Goal: Task Accomplishment & Management: Manage account settings

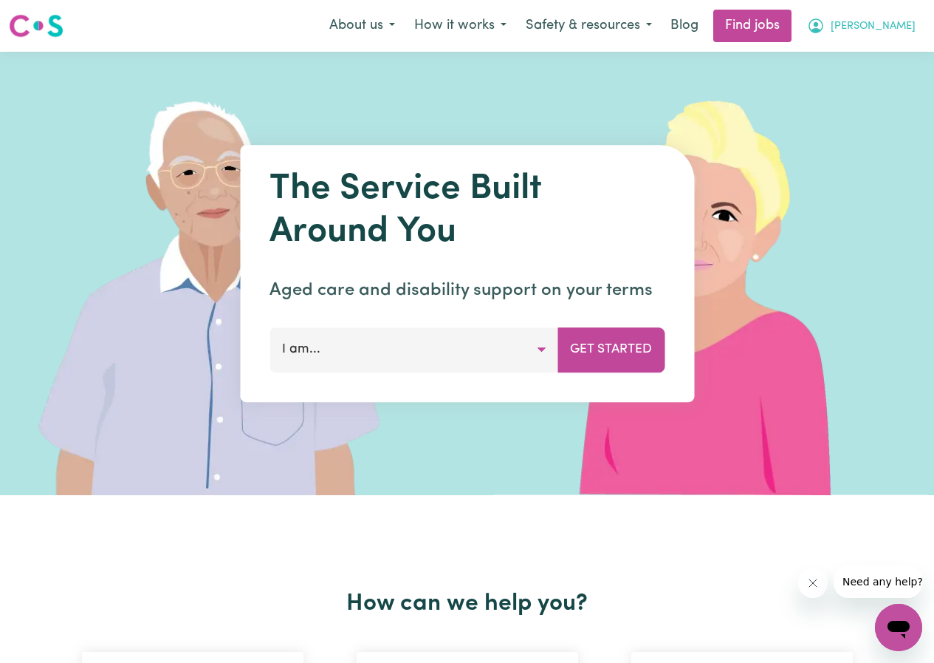
click at [900, 27] on span "[PERSON_NAME]" at bounding box center [873, 26] width 85 height 16
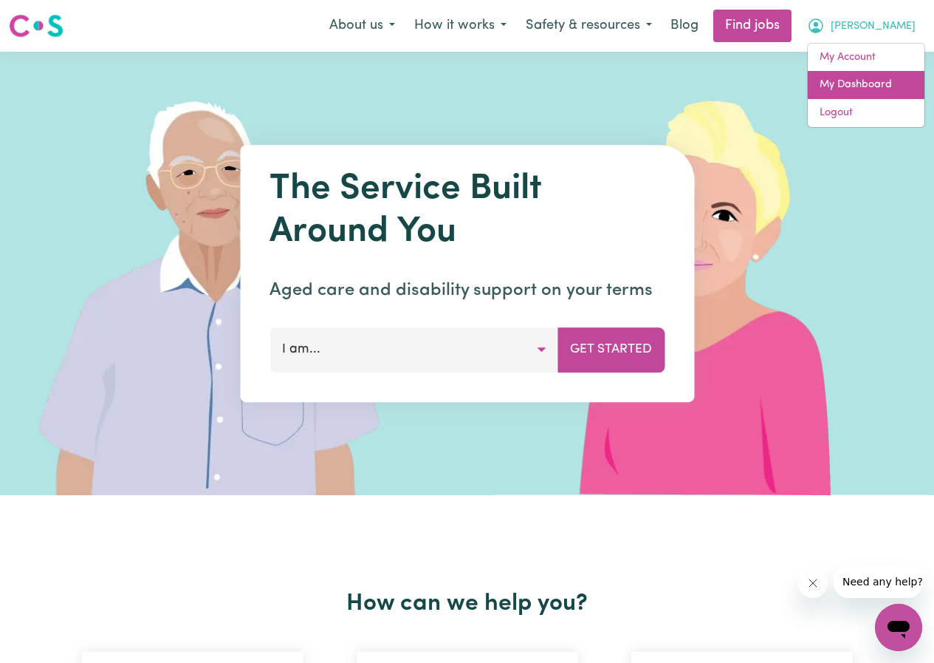
click at [846, 80] on link "My Dashboard" at bounding box center [866, 85] width 117 height 28
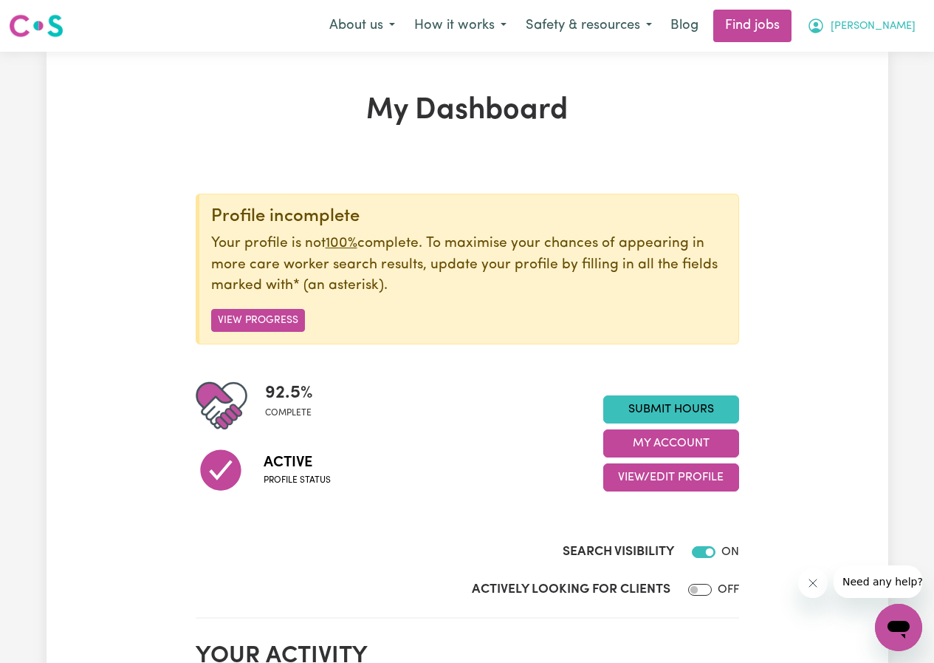
click at [907, 24] on span "[PERSON_NAME]" at bounding box center [873, 26] width 85 height 16
click at [838, 58] on link "My Account" at bounding box center [866, 58] width 117 height 28
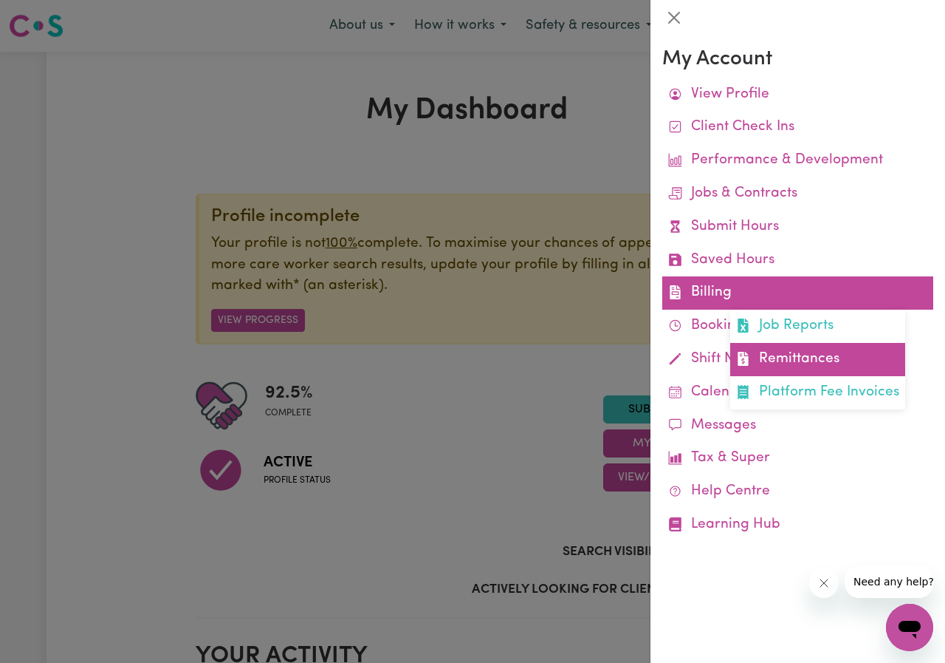
click at [767, 357] on link "Remittances" at bounding box center [817, 359] width 175 height 33
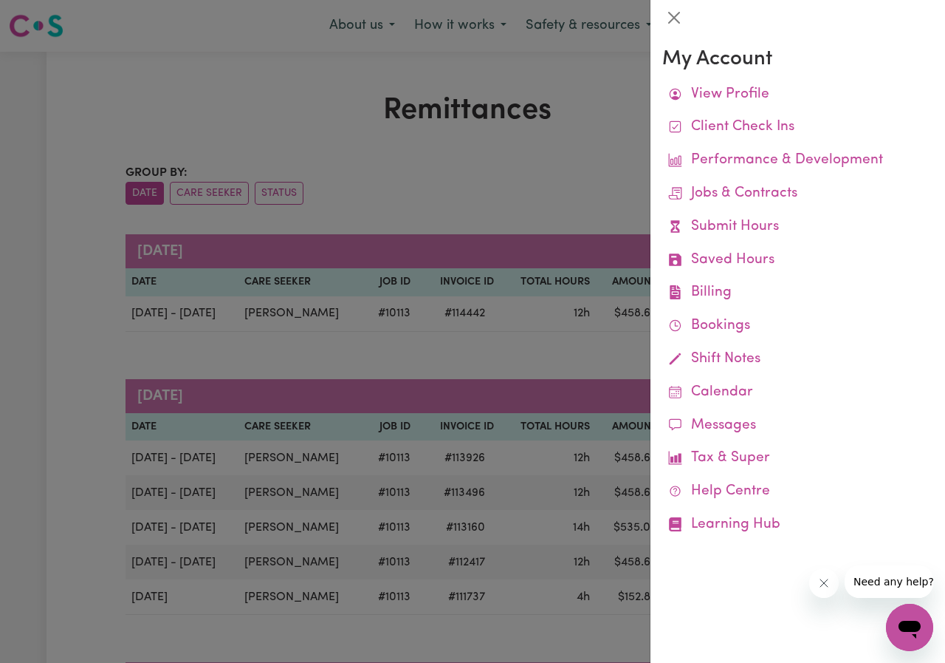
click at [49, 231] on div at bounding box center [472, 331] width 945 height 663
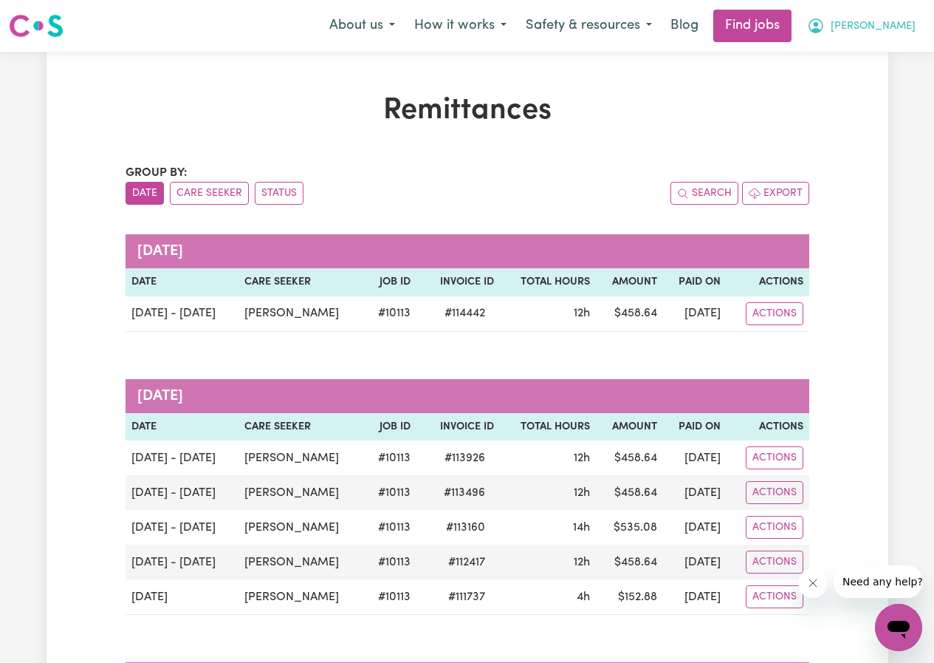
click at [896, 27] on span "[PERSON_NAME]" at bounding box center [873, 26] width 85 height 16
click at [842, 59] on link "My Account" at bounding box center [866, 58] width 117 height 28
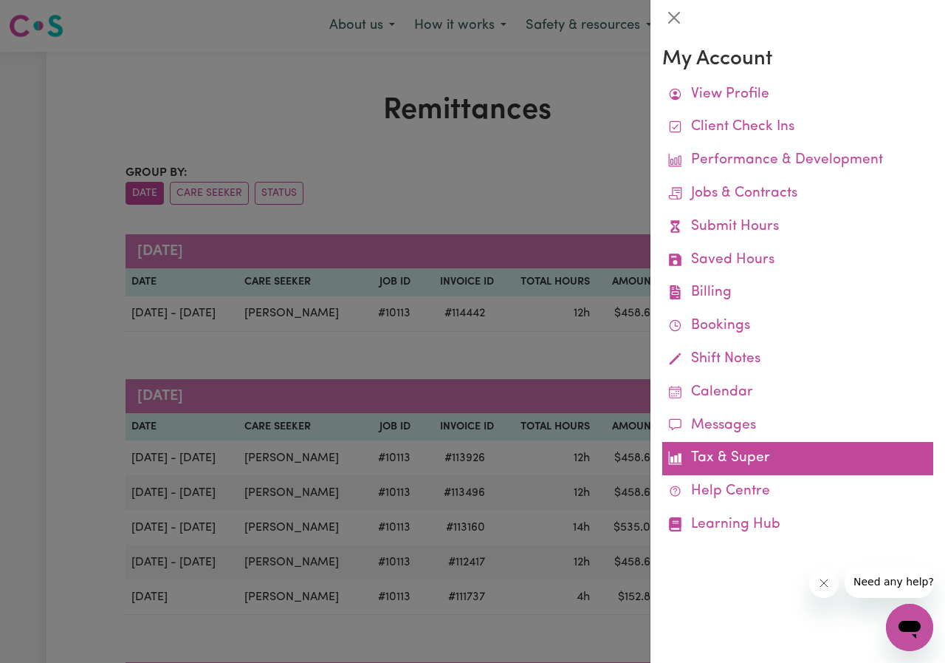
click at [727, 462] on link "Tax & Super" at bounding box center [798, 458] width 271 height 33
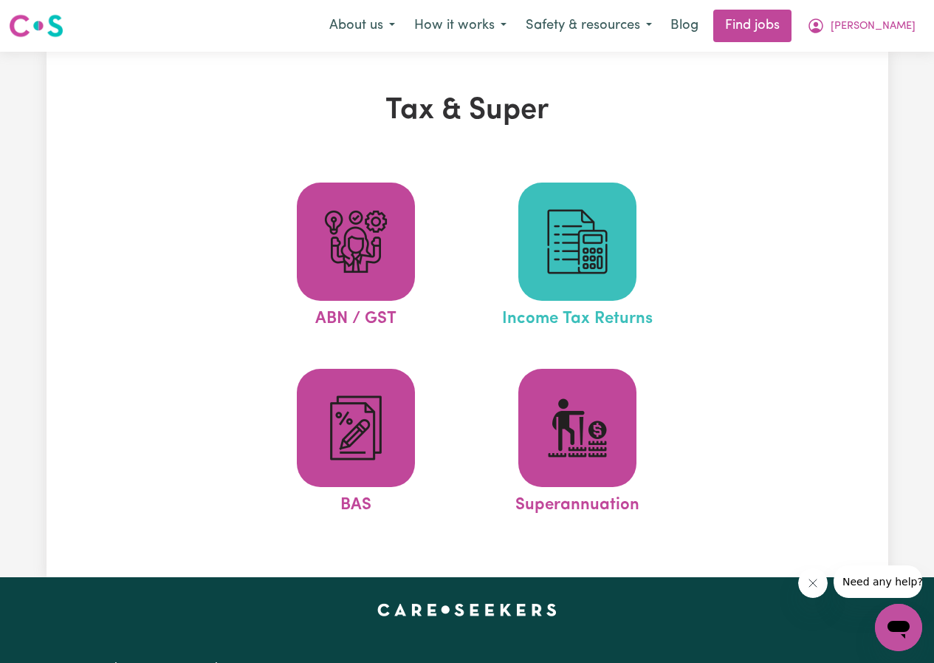
click at [601, 248] on img at bounding box center [577, 241] width 71 height 71
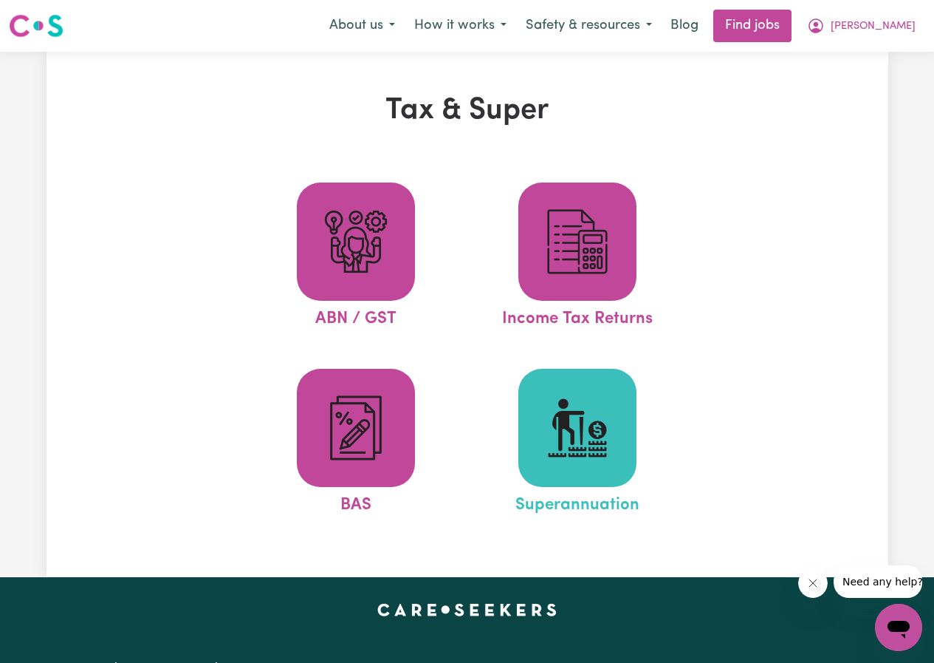
click at [573, 439] on img at bounding box center [577, 427] width 71 height 71
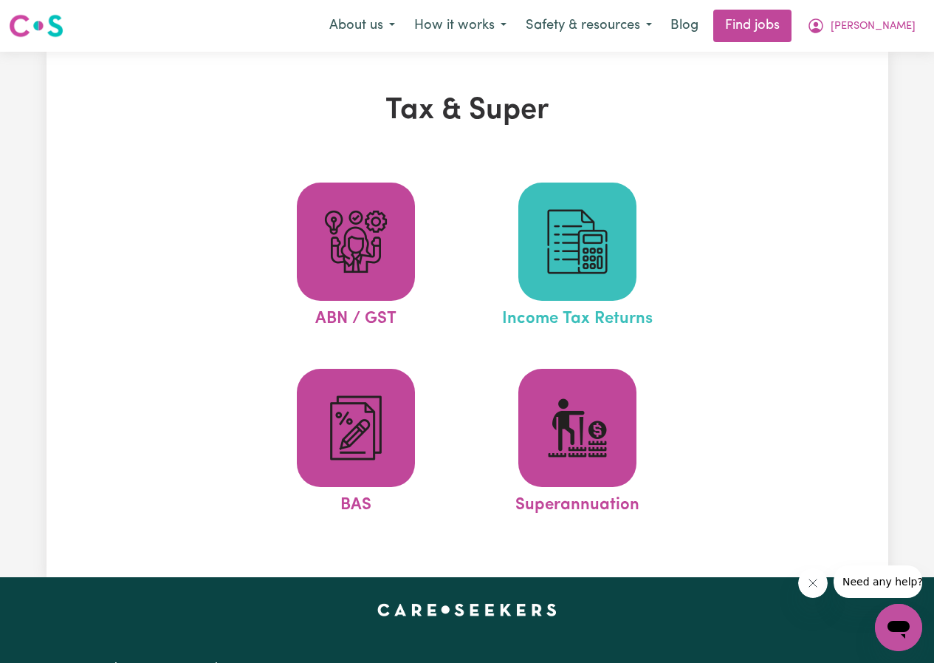
click at [552, 237] on img at bounding box center [577, 241] width 71 height 71
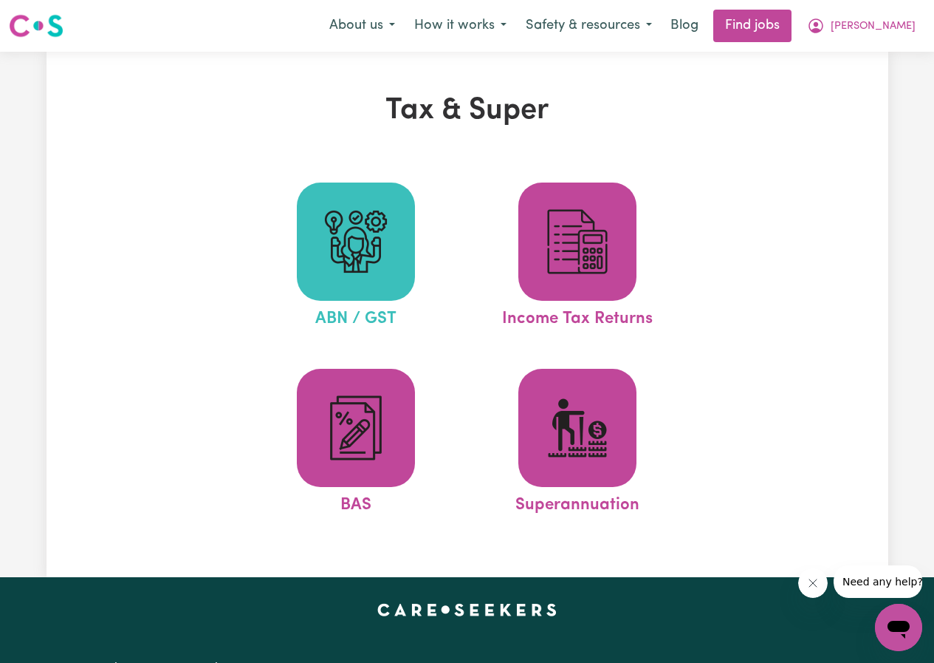
click at [366, 213] on img at bounding box center [356, 241] width 71 height 71
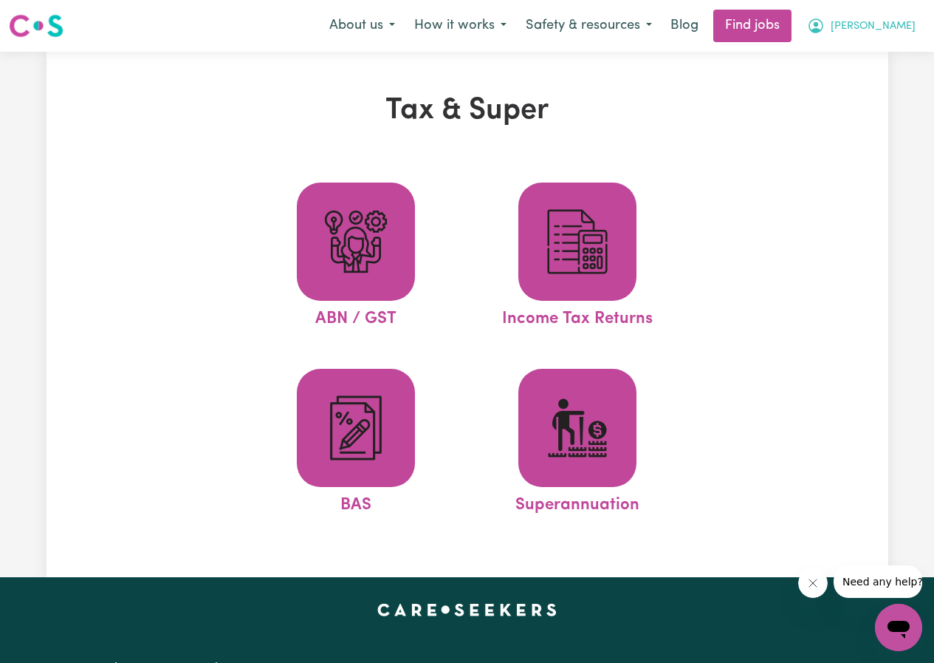
click at [898, 26] on span "[PERSON_NAME]" at bounding box center [873, 26] width 85 height 16
click at [848, 54] on link "My Account" at bounding box center [866, 58] width 117 height 28
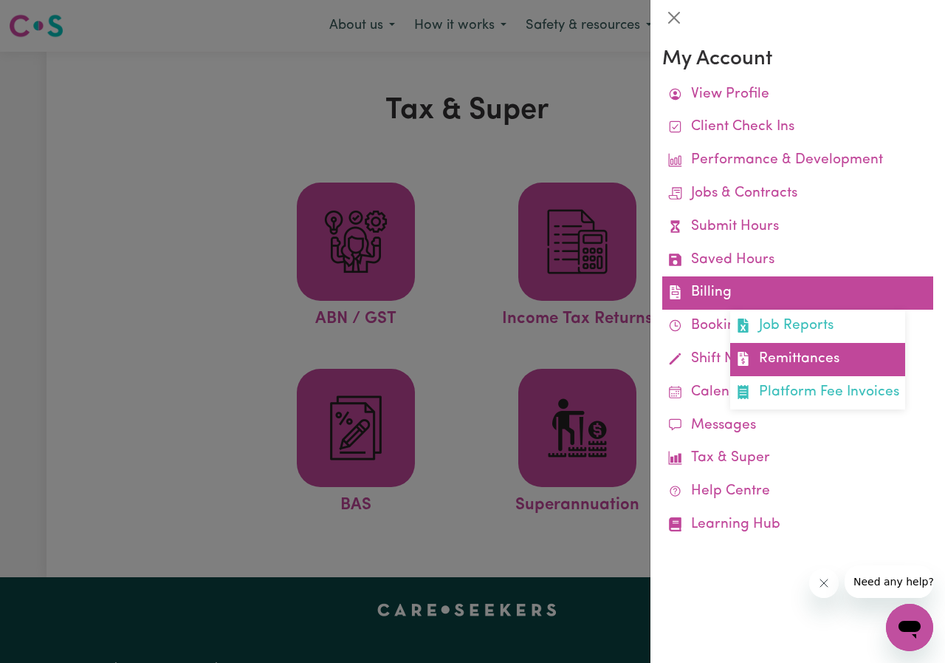
click at [804, 357] on link "Remittances" at bounding box center [817, 359] width 175 height 33
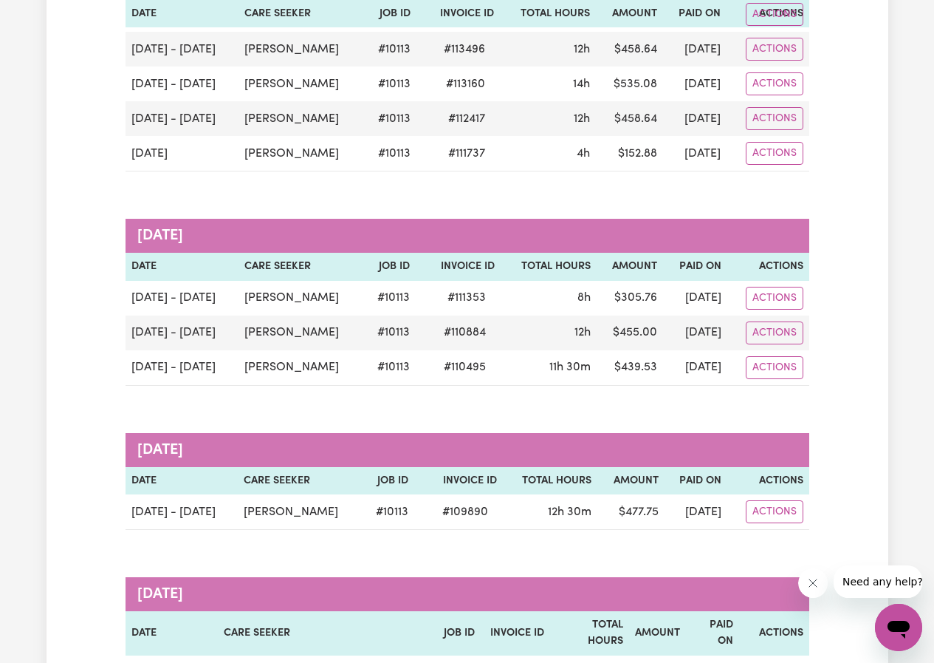
scroll to position [517, 0]
